Goal: Task Accomplishment & Management: Manage account settings

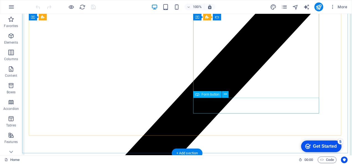
scroll to position [1476, 0]
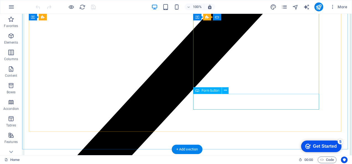
select select "px"
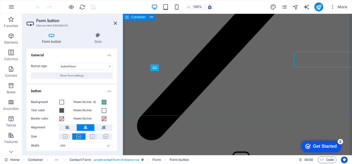
scroll to position [1518, 0]
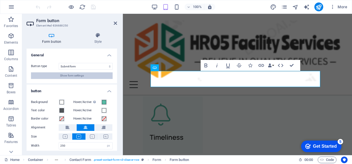
click at [64, 76] on span "Show form settings" at bounding box center [72, 76] width 24 height 7
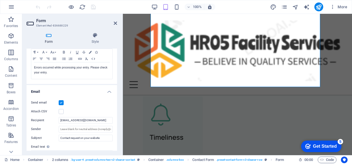
scroll to position [106, 0]
click at [110, 119] on input "[EMAIL_ADDRESS][DOMAIN_NAME]" at bounding box center [86, 120] width 54 height 7
click at [110, 120] on input "sunilsharma@hr05facilityservices.com.u" at bounding box center [86, 120] width 54 height 7
type input "s"
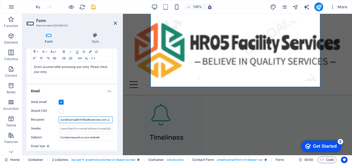
scroll to position [0, 0]
type input "[EMAIL_ADDRESS][DOMAIN_NAME]"
click at [82, 128] on input "Sender" at bounding box center [86, 129] width 54 height 7
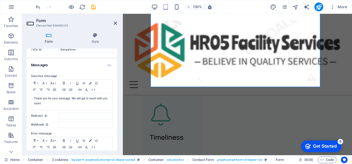
scroll to position [17, 0]
click at [64, 124] on input "Webhook A webhook is a push notification from this form to another server. Ever…" at bounding box center [86, 125] width 54 height 7
type input "[EMAIL_ADDRESS][DOMAIN_NAME]"
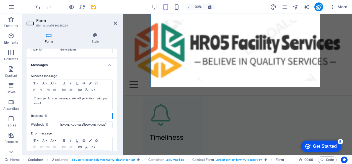
click at [68, 116] on input "Redirect Define a redirect target upon successful form submission; for example,…" at bounding box center [86, 116] width 54 height 7
click at [110, 125] on input "[EMAIL_ADDRESS][DOMAIN_NAME]" at bounding box center [86, 125] width 54 height 7
click at [106, 125] on input "[EMAIL_ADDRESS][DOMAIN_NAME]" at bounding box center [86, 125] width 54 height 7
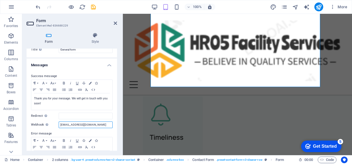
scroll to position [0, 1]
click at [106, 125] on input "[EMAIL_ADDRESS][DOMAIN_NAME]" at bounding box center [86, 125] width 54 height 7
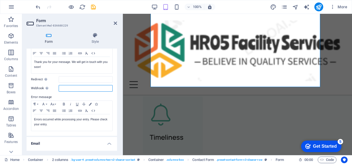
scroll to position [43, 0]
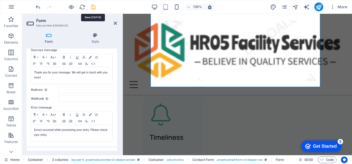
click at [93, 7] on icon "save" at bounding box center [93, 7] width 6 height 6
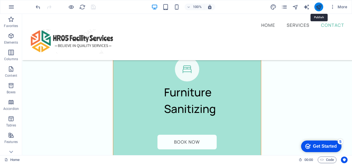
click at [316, 8] on icon "publish" at bounding box center [319, 7] width 6 height 6
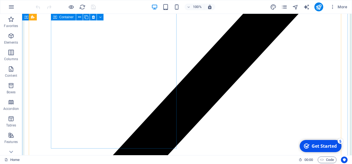
scroll to position [1437, 0]
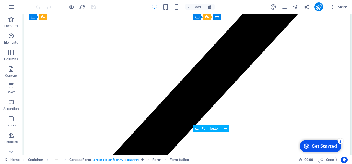
select select "px"
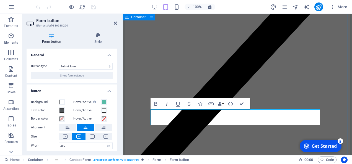
scroll to position [1480, 0]
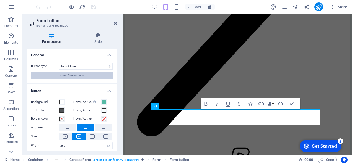
click at [80, 76] on span "Show form settings" at bounding box center [72, 76] width 24 height 7
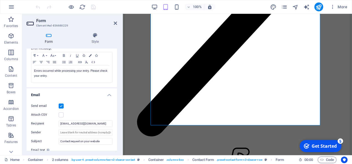
scroll to position [103, 0]
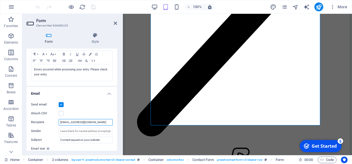
click at [109, 121] on input "[EMAIL_ADDRESS][DOMAIN_NAME]" at bounding box center [86, 122] width 54 height 7
drag, startPoint x: 110, startPoint y: 122, endPoint x: 61, endPoint y: 122, distance: 49.5
click at [61, 122] on input "[EMAIL_ADDRESS][DOMAIN_NAME]" at bounding box center [86, 122] width 54 height 7
type input "su"
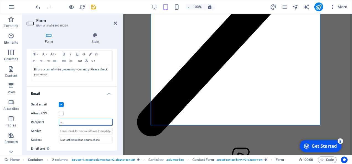
click at [76, 121] on input "su" at bounding box center [86, 122] width 54 height 7
paste input "[URL][DOMAIN_NAME]"
type input "[URL][DOMAIN_NAME]"
click at [115, 23] on icon at bounding box center [115, 23] width 3 height 4
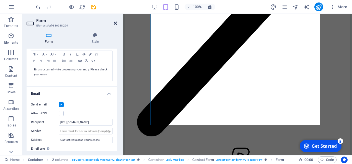
scroll to position [1437, 0]
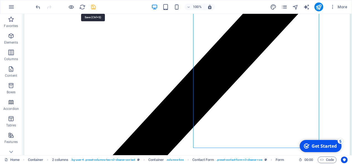
click at [91, 6] on icon "save" at bounding box center [93, 7] width 6 height 6
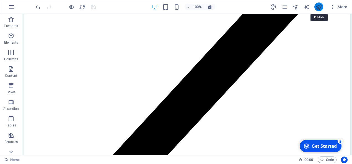
click at [318, 4] on icon "publish" at bounding box center [319, 7] width 6 height 6
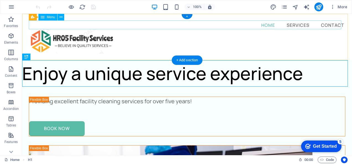
click at [324, 24] on nav "Home Services Contact" at bounding box center [187, 24] width 317 height 9
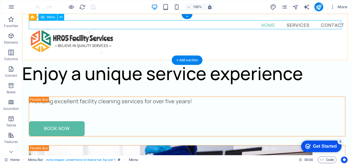
click at [329, 22] on nav "Home Services Contact" at bounding box center [187, 24] width 317 height 9
click at [229, 29] on figure at bounding box center [187, 41] width 317 height 24
select select
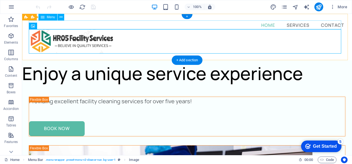
click at [329, 22] on nav "Home Services Contact" at bounding box center [187, 24] width 317 height 9
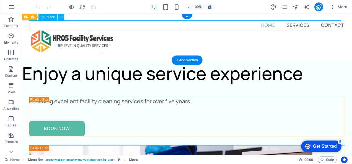
click at [329, 22] on nav "Home Services Contact" at bounding box center [187, 24] width 317 height 9
select select
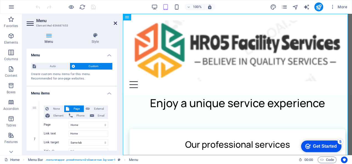
click at [116, 22] on icon at bounding box center [115, 23] width 3 height 4
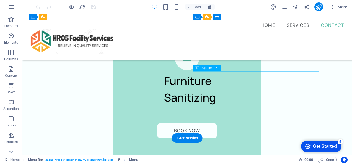
scroll to position [1487, 0]
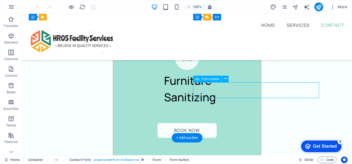
select select "px"
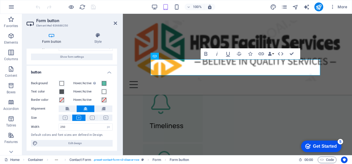
scroll to position [17, 0]
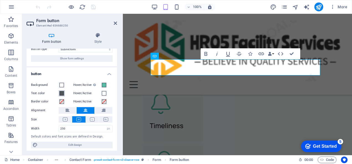
click at [59, 96] on button "Text color" at bounding box center [62, 94] width 6 height 6
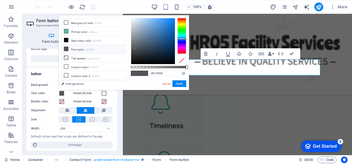
click at [41, 72] on h4 "button" at bounding box center [72, 73] width 91 height 10
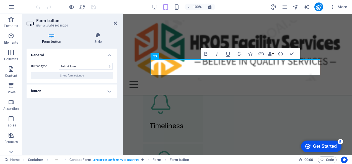
scroll to position [0, 0]
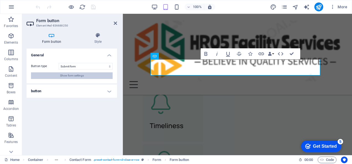
click at [65, 76] on span "Show form settings" at bounding box center [72, 76] width 24 height 7
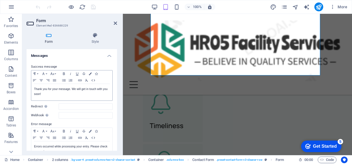
scroll to position [27, 0]
click at [63, 112] on input "Webhook A webhook is a push notification from this form to another server. Ever…" at bounding box center [86, 115] width 54 height 7
type input "s"
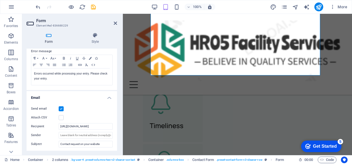
scroll to position [114, 0]
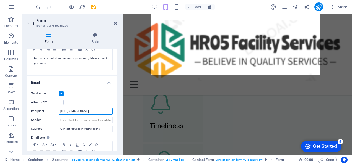
click at [103, 111] on input "[URL][DOMAIN_NAME]" at bounding box center [86, 111] width 54 height 7
type input "h"
type input "[EMAIL_ADDRESS][DOMAIN_NAME]"
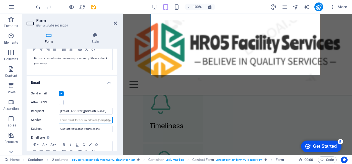
click at [87, 123] on input "Sender" at bounding box center [86, 120] width 54 height 7
click at [101, 129] on input "Contact request on your website" at bounding box center [86, 129] width 54 height 7
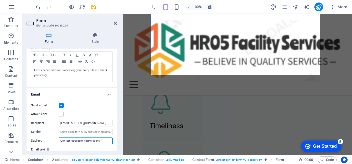
scroll to position [102, 0]
click at [60, 114] on label at bounding box center [61, 114] width 5 height 5
click at [0, 0] on input "Attach CSV" at bounding box center [0, 0] width 0 height 0
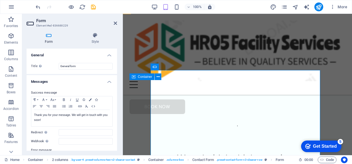
scroll to position [1375, 0]
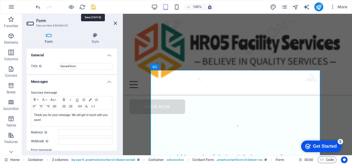
click at [93, 7] on icon "save" at bounding box center [93, 7] width 6 height 6
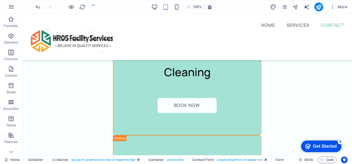
scroll to position [1333, 0]
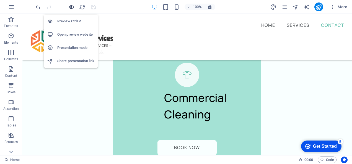
click at [73, 5] on icon "button" at bounding box center [71, 7] width 6 height 6
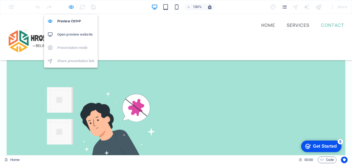
scroll to position [607, 0]
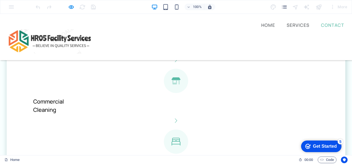
click at [320, 29] on link "Contact" at bounding box center [332, 25] width 25 height 7
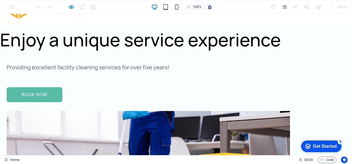
scroll to position [0, 0]
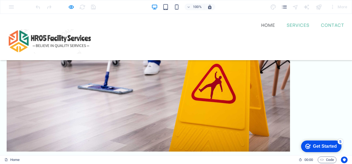
click at [320, 29] on link "Contact" at bounding box center [332, 25] width 25 height 7
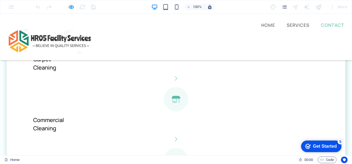
scroll to position [609, 0]
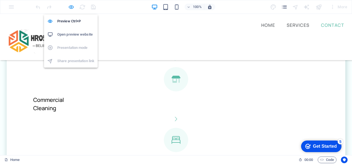
click at [71, 8] on icon "button" at bounding box center [71, 7] width 6 height 6
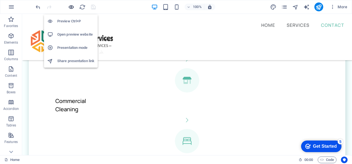
scroll to position [1334, 0]
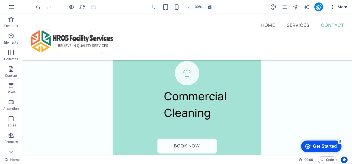
click at [333, 7] on icon "button" at bounding box center [333, 7] width 6 height 6
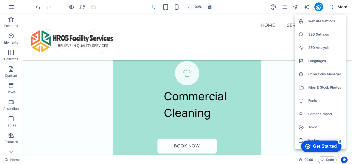
click at [325, 21] on h6 "Website Settings" at bounding box center [325, 21] width 34 height 7
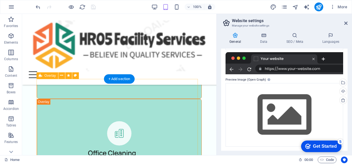
scroll to position [576, 0]
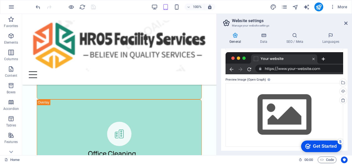
click at [263, 32] on div "General Data SEO / Meta Languages Website name hr05facilityservices.com.au Logo…" at bounding box center [284, 91] width 135 height 127
click at [265, 35] on icon at bounding box center [264, 36] width 24 height 6
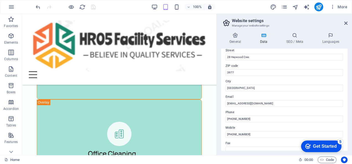
scroll to position [64, 0]
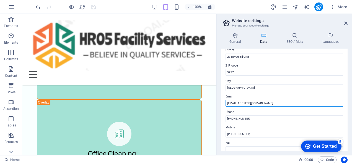
click at [287, 103] on input "[EMAIL_ADDRESS][DOMAIN_NAME]" at bounding box center [285, 103] width 118 height 7
type input "s"
paste input "[EMAIL_ADDRESS][DOMAIN_NAME]"
type input "[EMAIL_ADDRESS][DOMAIN_NAME]"
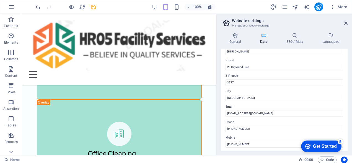
scroll to position [53, 0]
click at [293, 40] on h4 "SEO / Meta" at bounding box center [296, 39] width 36 height 12
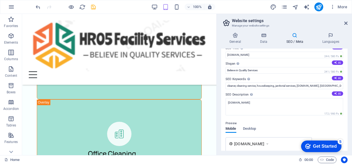
scroll to position [0, 0]
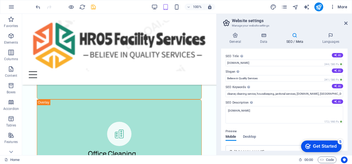
click at [334, 7] on icon "button" at bounding box center [333, 7] width 6 height 6
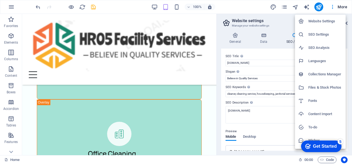
click at [324, 36] on h6 "SEO Settings" at bounding box center [325, 34] width 34 height 7
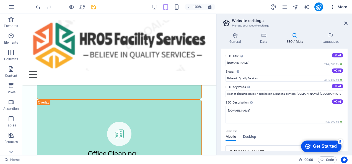
click at [331, 7] on icon "button" at bounding box center [333, 7] width 6 height 6
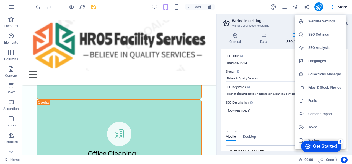
click at [333, 75] on h6 "Collections Manager" at bounding box center [325, 74] width 34 height 7
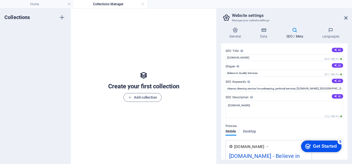
drag, startPoint x: 320, startPoint y: 2, endPoint x: 233, endPoint y: 2, distance: 86.9
click at [233, 2] on ul "Home Collections Manager" at bounding box center [176, 4] width 352 height 8
click at [345, 18] on icon at bounding box center [345, 18] width 3 height 4
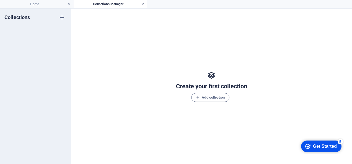
click at [142, 2] on link at bounding box center [142, 4] width 3 height 5
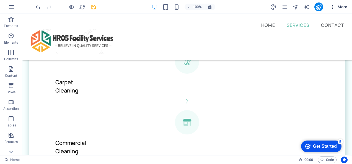
click at [333, 8] on icon "button" at bounding box center [333, 7] width 6 height 6
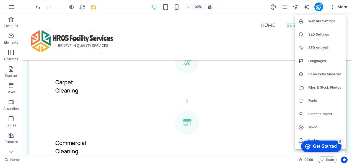
click at [13, 7] on div at bounding box center [176, 82] width 352 height 164
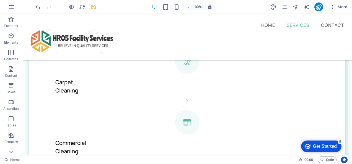
click at [13, 7] on icon "button" at bounding box center [11, 7] width 7 height 7
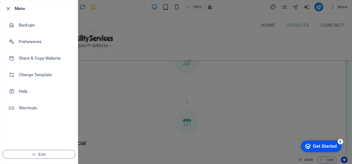
click at [122, 35] on div at bounding box center [176, 82] width 352 height 164
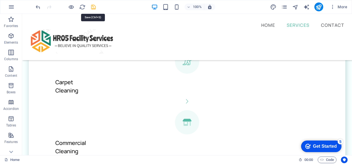
click at [94, 4] on icon "save" at bounding box center [93, 7] width 6 height 6
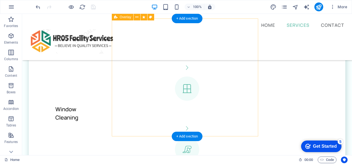
scroll to position [477, 0]
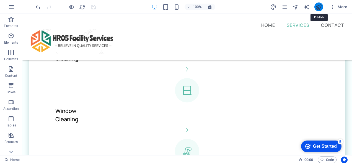
click at [318, 6] on icon "publish" at bounding box center [319, 7] width 6 height 6
